Goal: Transaction & Acquisition: Purchase product/service

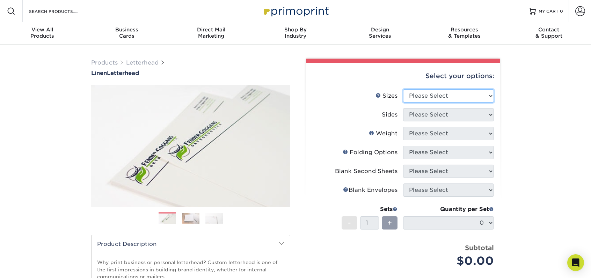
click at [424, 97] on select "Please Select 5.5" x 8.5" 8.5" x 11" 8.5" x 14" 11" x 17"" at bounding box center [448, 95] width 91 height 13
select select "8.50x11.00"
click at [403, 89] on select "Please Select 5.5" x 8.5" 8.5" x 11" 8.5" x 14" 11" x 17"" at bounding box center [448, 95] width 91 height 13
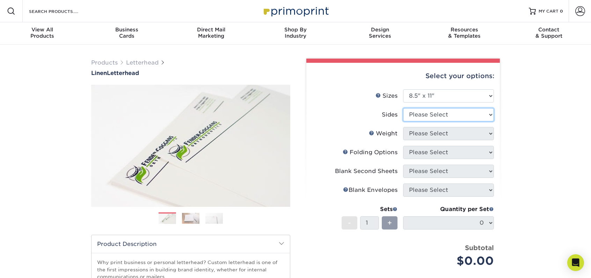
click at [430, 116] on select "Please Select Print Both Sides Print Front Only" at bounding box center [448, 114] width 91 height 13
select select "32d3c223-f82c-492b-b915-ba065a00862f"
click at [403, 108] on select "Please Select Print Both Sides Print Front Only" at bounding box center [448, 114] width 91 height 13
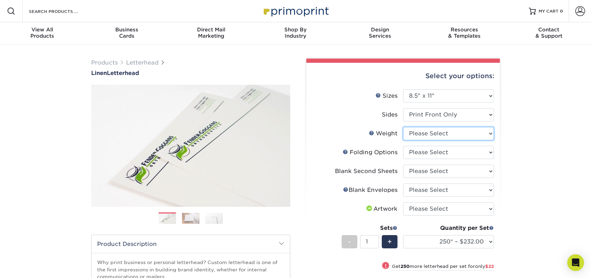
click at [419, 133] on select "Please Select 70LB" at bounding box center [448, 133] width 91 height 13
select select "70LB"
click at [403, 127] on select "Please Select 70LB" at bounding box center [448, 133] width 91 height 13
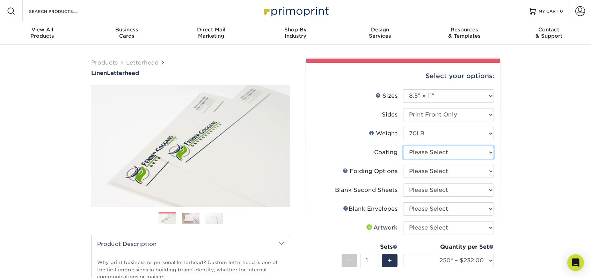
click at [421, 153] on select at bounding box center [448, 152] width 91 height 13
select select "3e7618de-abca-4bda-9f97-8b9129e913d8"
click at [403, 146] on select at bounding box center [448, 152] width 91 height 13
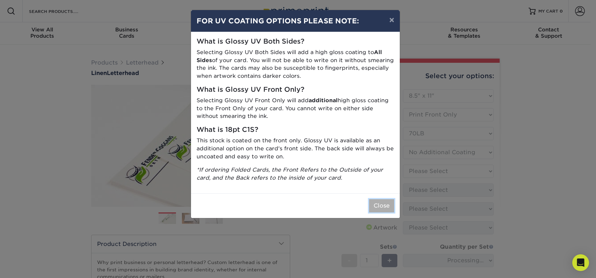
click at [381, 204] on button "Close" at bounding box center [381, 205] width 25 height 13
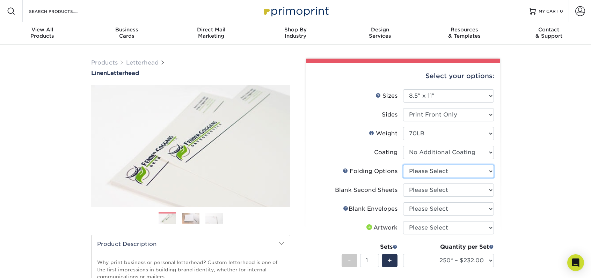
click at [435, 171] on select "Please Select FLAT - No Folding Accordion Fold Half-Fold (Vertical) Half-Fold (…" at bounding box center [448, 171] width 91 height 13
select select "9b1d5825-34d1-4721-9874-ed79abb003d7"
click at [403, 165] on select "Please Select FLAT - No Folding Accordion Fold Half-Fold (Vertical) Half-Fold (…" at bounding box center [448, 171] width 91 height 13
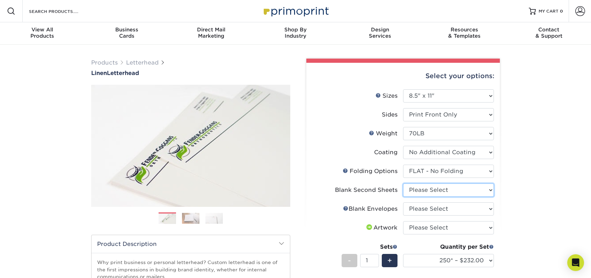
click at [422, 190] on select "Please Select No second blank sheets Yes 250 blank sheets Yes 500 blank sheets …" at bounding box center [448, 190] width 91 height 13
select select "80c01c16-d127-4b18-b8f3-2c0f873fa65b"
click at [403, 184] on select "Please Select No second blank sheets Yes 250 blank sheets Yes 500 blank sheets …" at bounding box center [448, 190] width 91 height 13
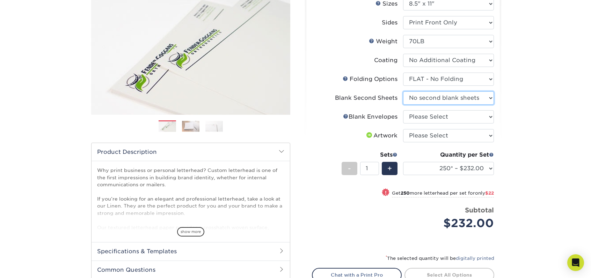
scroll to position [113, 0]
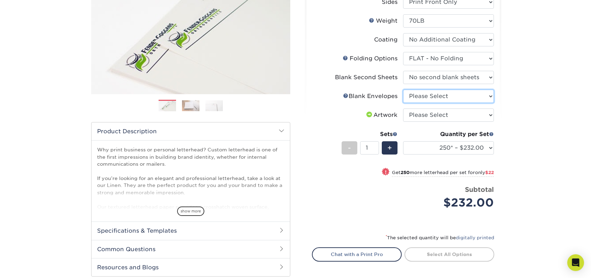
click at [433, 99] on select "Please Select No Blank Envelopes Yes 1000 Linen Envelopes NO 10 Yes 10000 Linen…" at bounding box center [448, 96] width 91 height 13
select select "9f137334-7cf0-4a73-8a74-a4df662606ea"
click at [403, 90] on select "Please Select No Blank Envelopes Yes 1000 Linen Envelopes NO 10 Yes 10000 Linen…" at bounding box center [448, 96] width 91 height 13
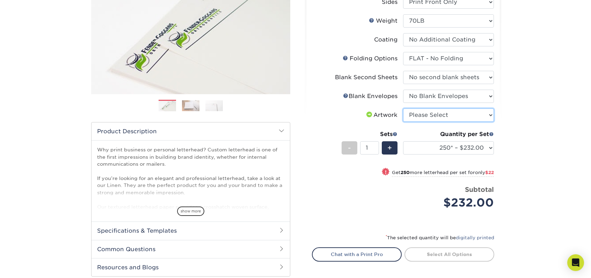
click at [427, 117] on select "Please Select I will upload files I need a design - $75" at bounding box center [448, 115] width 91 height 13
select select "upload"
click at [403, 109] on select "Please Select I will upload files I need a design - $75" at bounding box center [448, 115] width 91 height 13
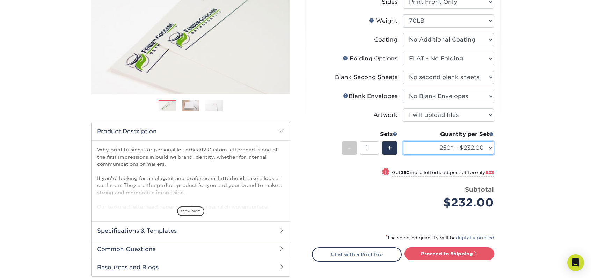
click at [461, 148] on select "250* – $232.00 500* – $254.00 750 – $269.00 1000 – $283.00 1500 – $327.00 2000 …" at bounding box center [448, 147] width 91 height 13
select select "1000 – $283.00"
click at [403, 141] on select "250* – $232.00 500* – $254.00 750 – $269.00 1000 – $283.00 1500 – $327.00 2000 …" at bounding box center [448, 147] width 91 height 13
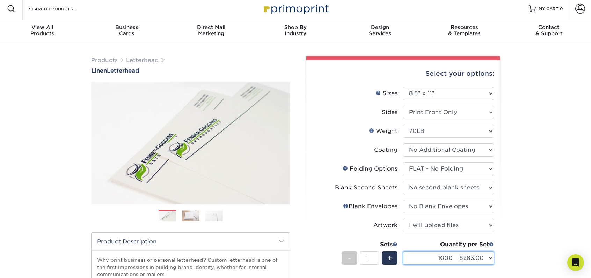
scroll to position [0, 0]
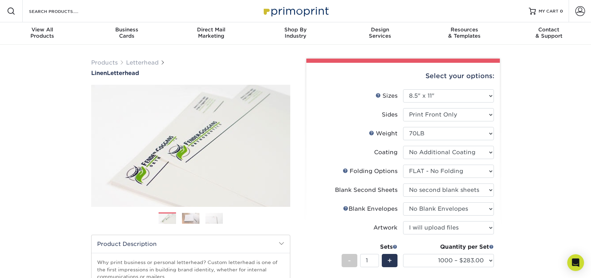
click at [47, 101] on div "Products [GEOGRAPHIC_DATA] Linen Letterhead Next" at bounding box center [295, 236] width 591 height 383
